Goal: Navigation & Orientation: Understand site structure

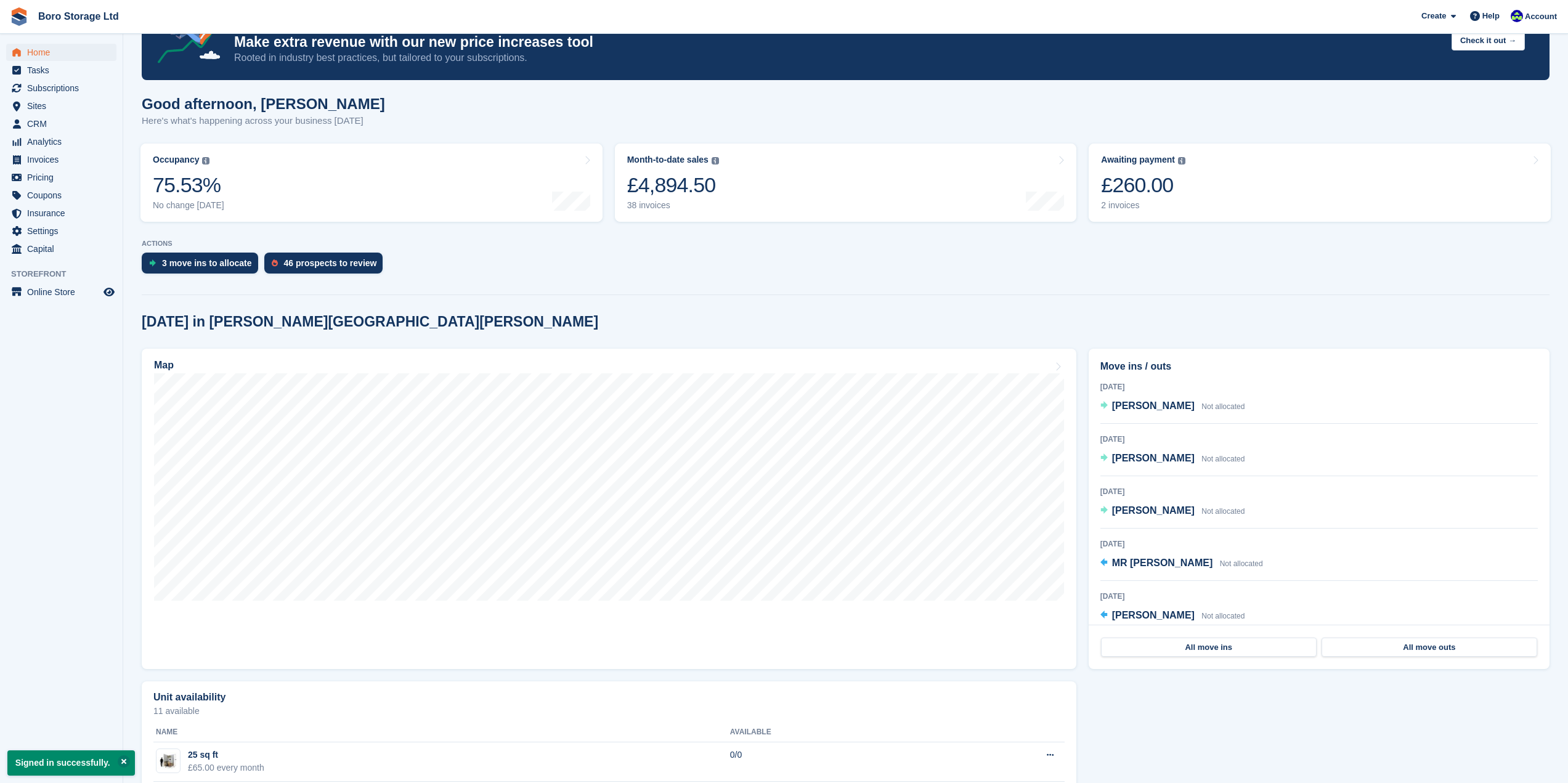
scroll to position [169, 0]
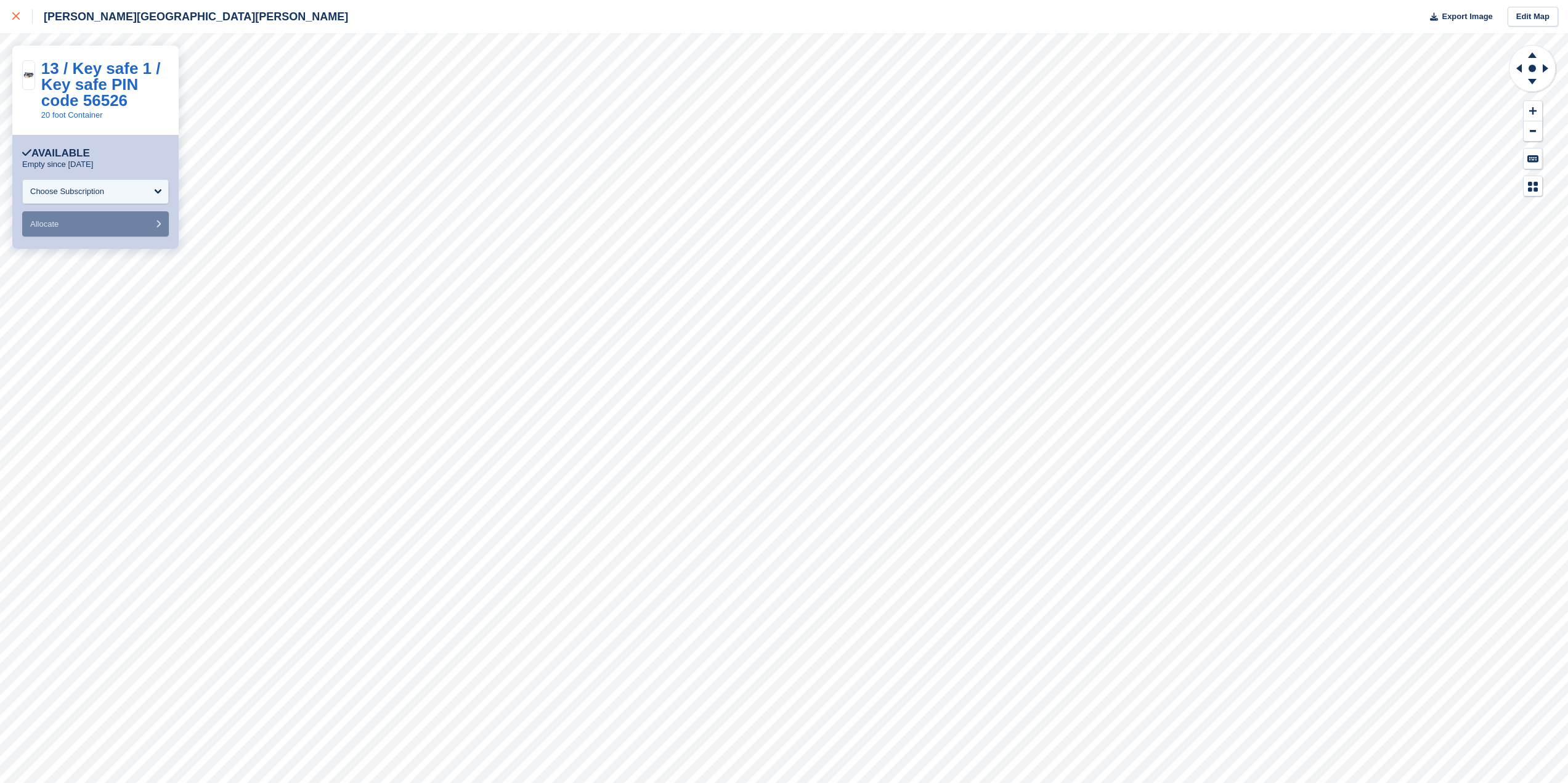
click at [10, 16] on link at bounding box center [16, 16] width 33 height 34
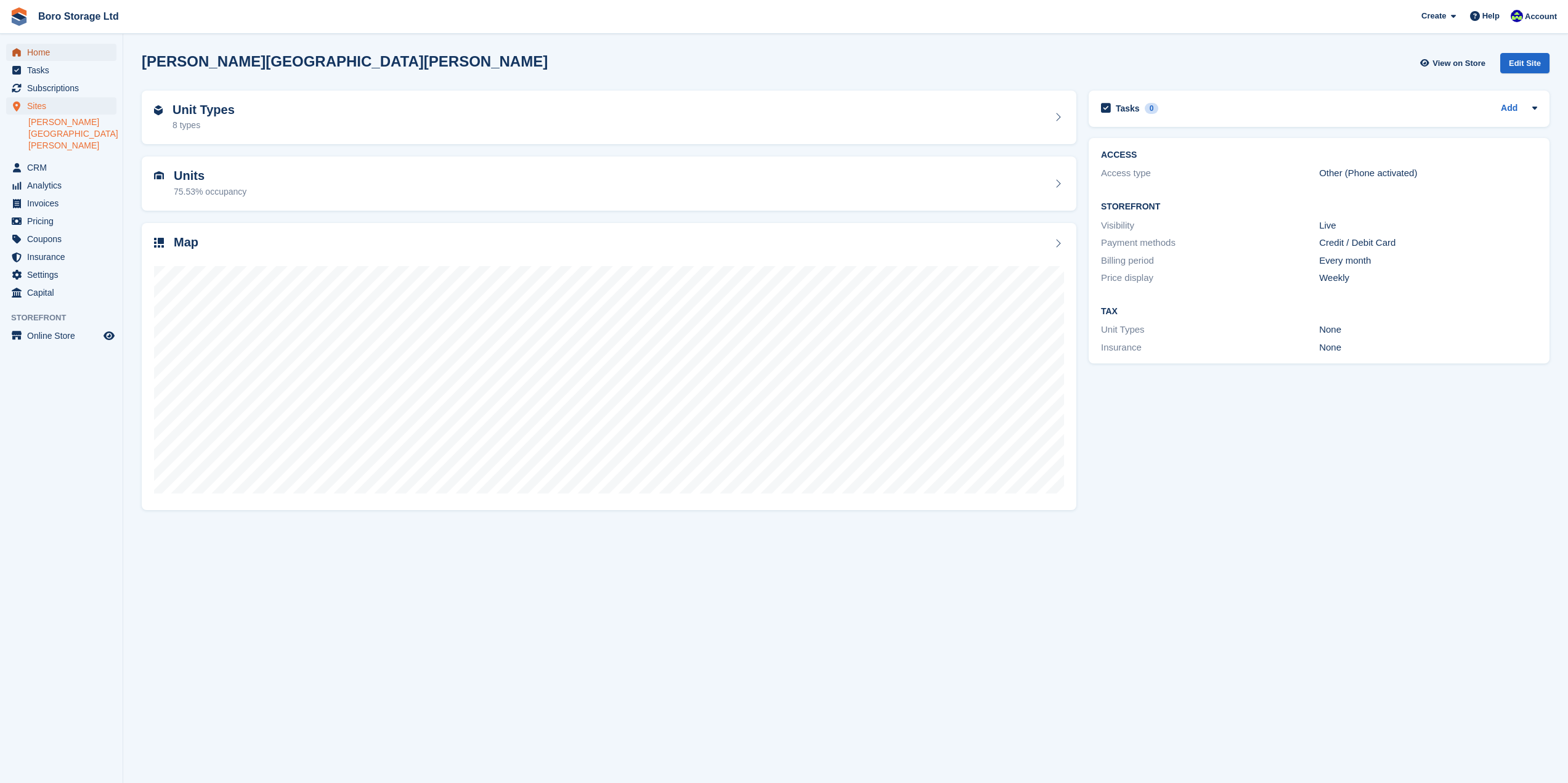
click at [41, 54] on span "Home" at bounding box center [63, 52] width 74 height 17
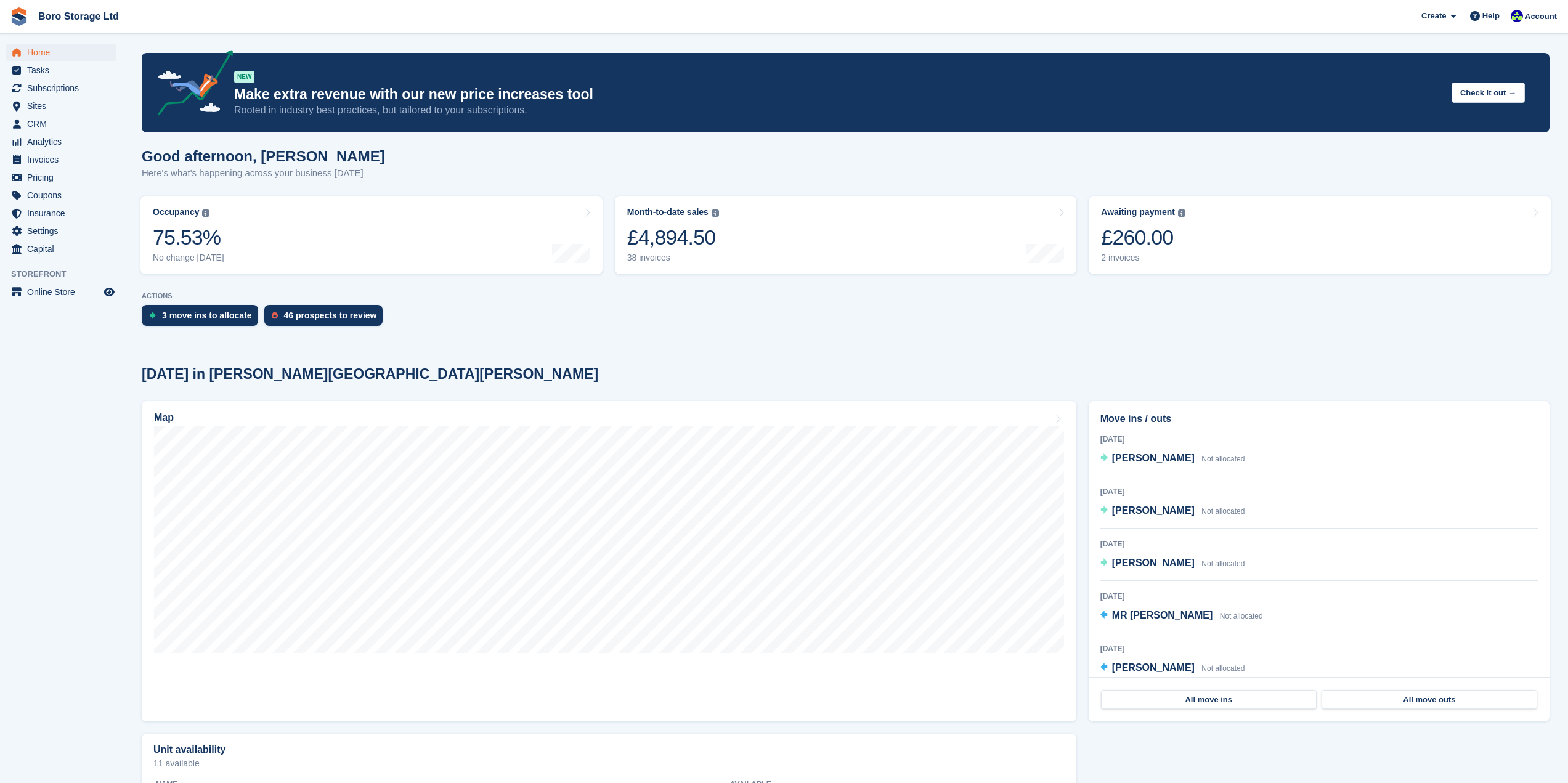
click at [658, 157] on div "Good afternoon, Tobie Here's what's happening across your business today" at bounding box center [846, 172] width 1408 height 48
click at [48, 104] on span "Sites" at bounding box center [63, 106] width 74 height 17
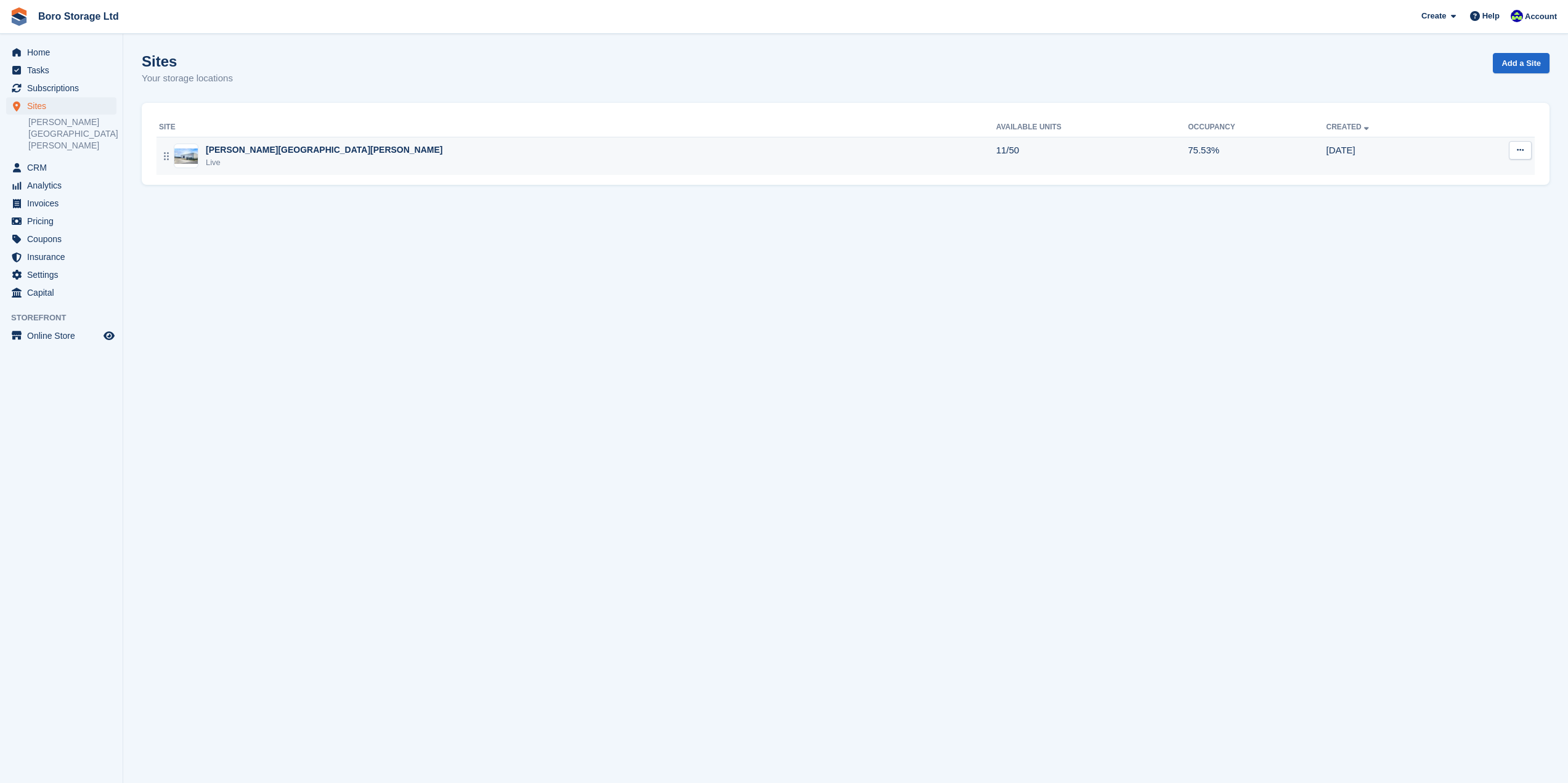
click at [435, 160] on div "Hopper Hill Road Live" at bounding box center [577, 157] width 837 height 25
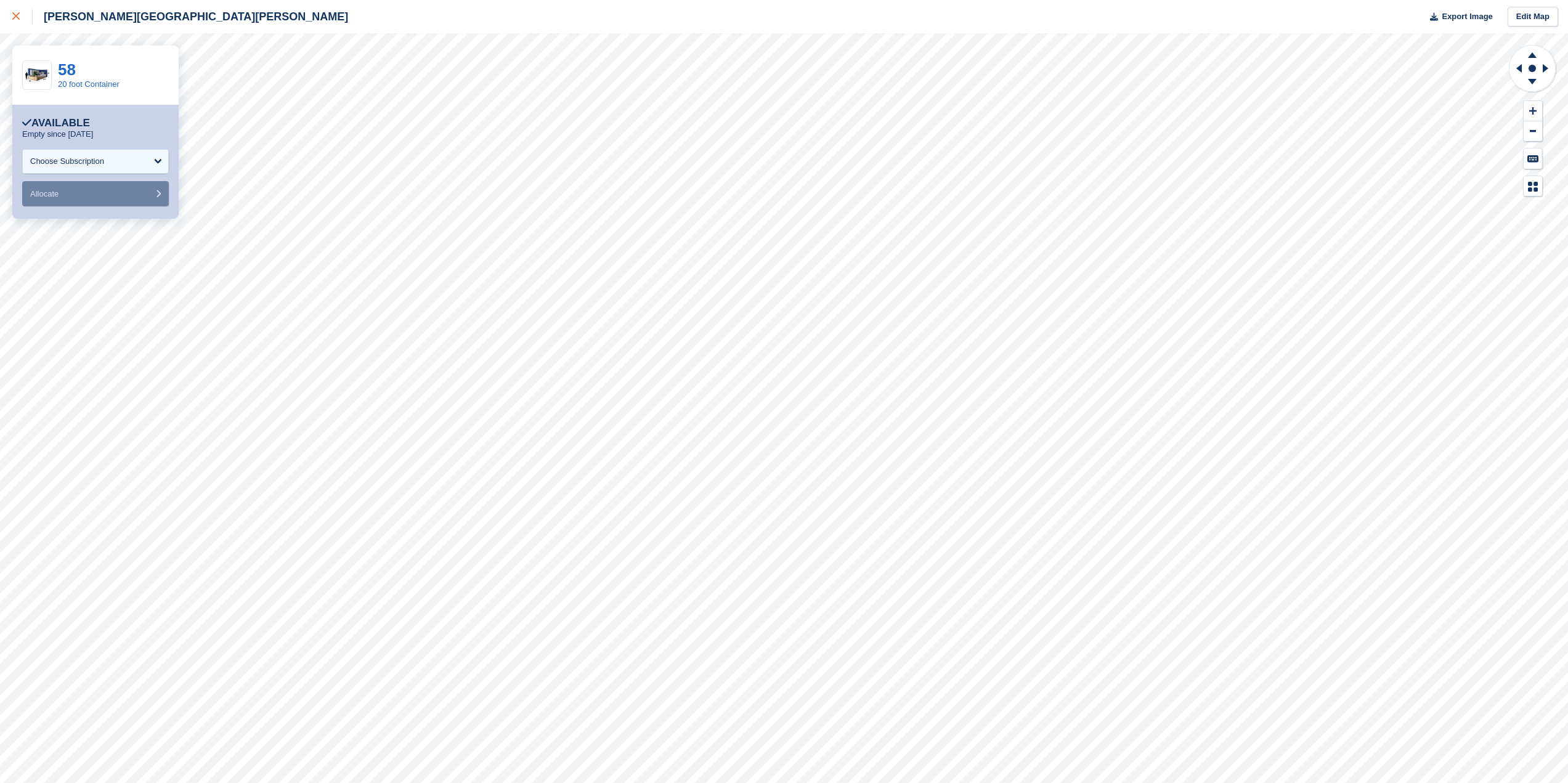
click at [11, 16] on link at bounding box center [16, 16] width 33 height 34
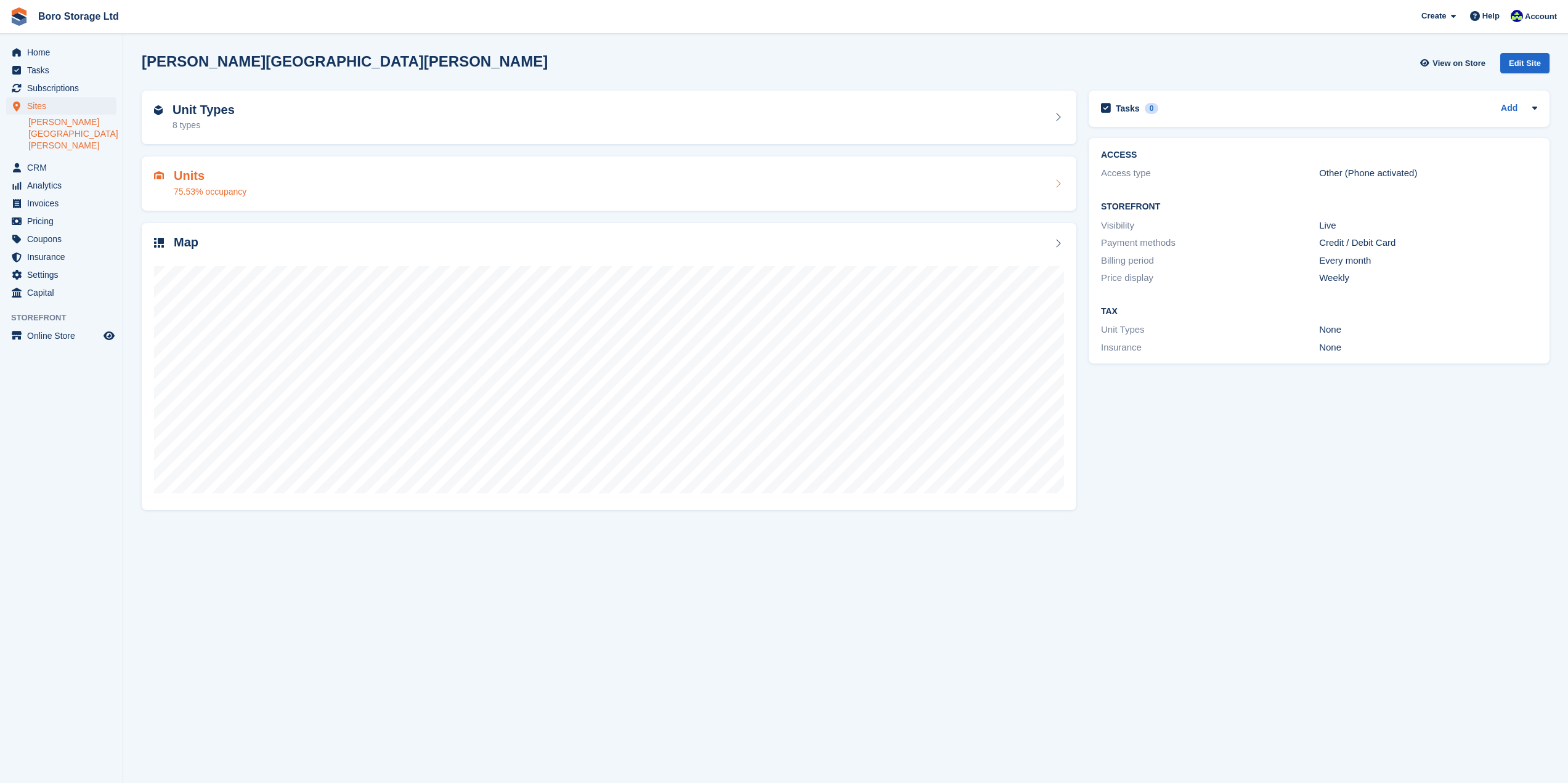
click at [286, 189] on div "Units 75.53% occupancy" at bounding box center [609, 183] width 910 height 30
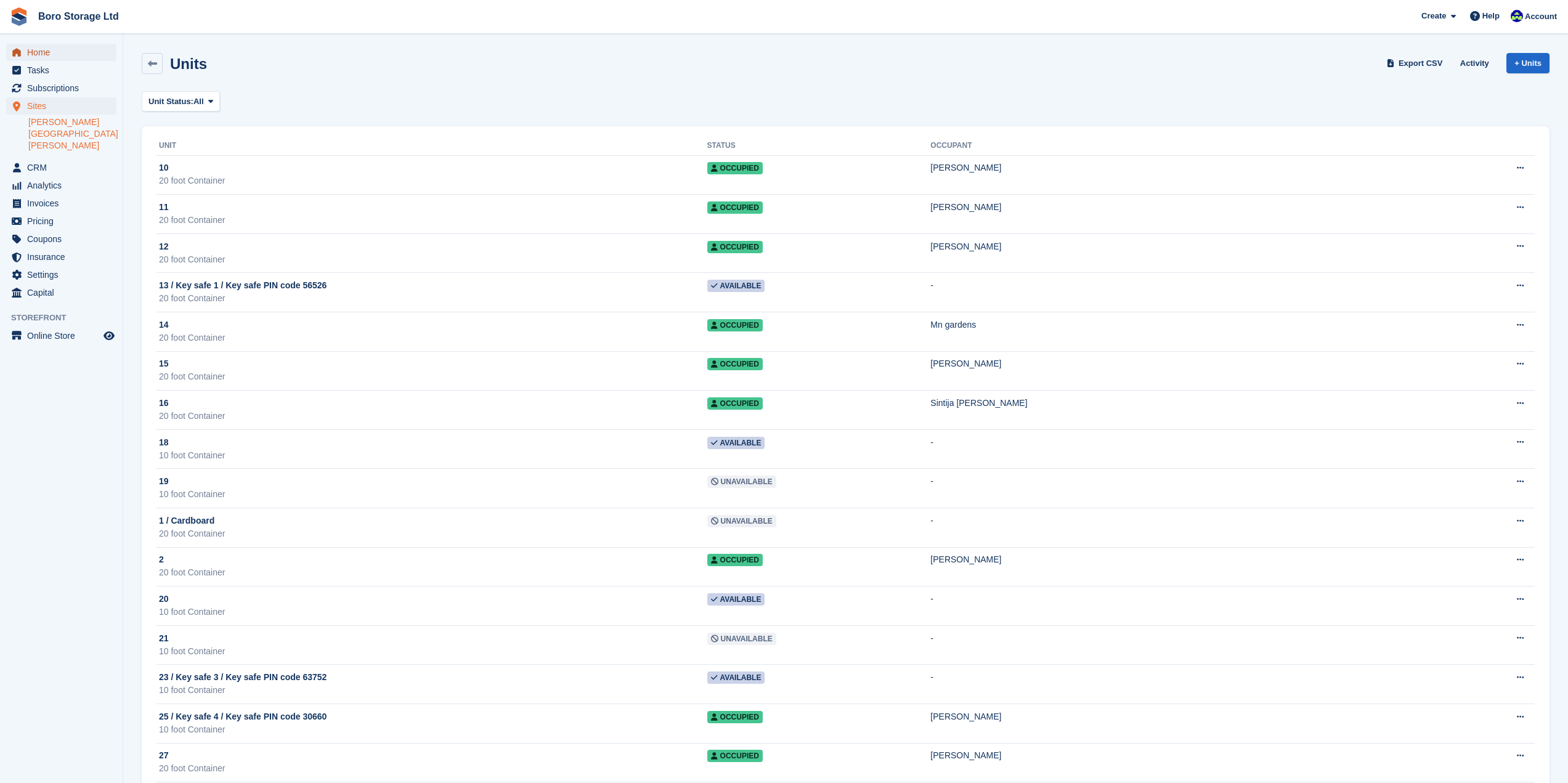
click at [54, 56] on span "Home" at bounding box center [63, 52] width 74 height 17
